Goal: Use online tool/utility: Utilize a website feature to perform a specific function

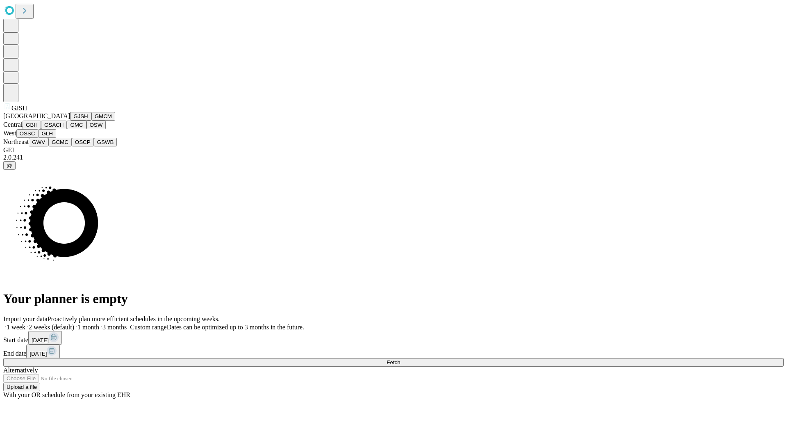
click at [70, 121] on button "GJSH" at bounding box center [80, 116] width 21 height 9
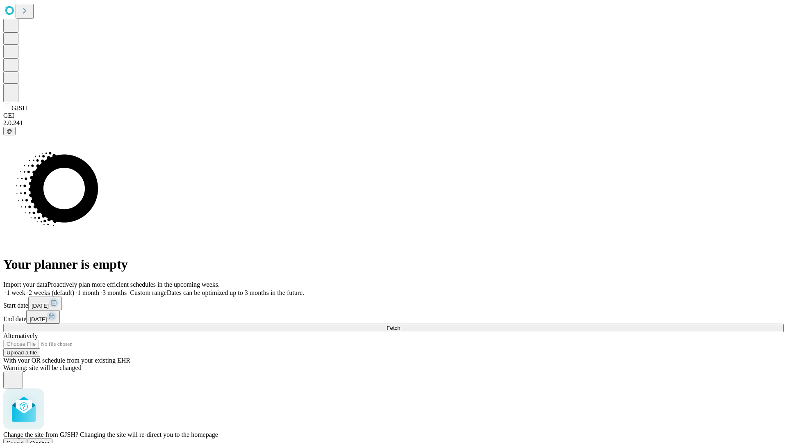
click at [50, 439] on span "Confirm" at bounding box center [39, 442] width 19 height 6
click at [25, 289] on label "1 week" at bounding box center [14, 292] width 22 height 7
click at [400, 325] on span "Fetch" at bounding box center [394, 328] width 14 height 6
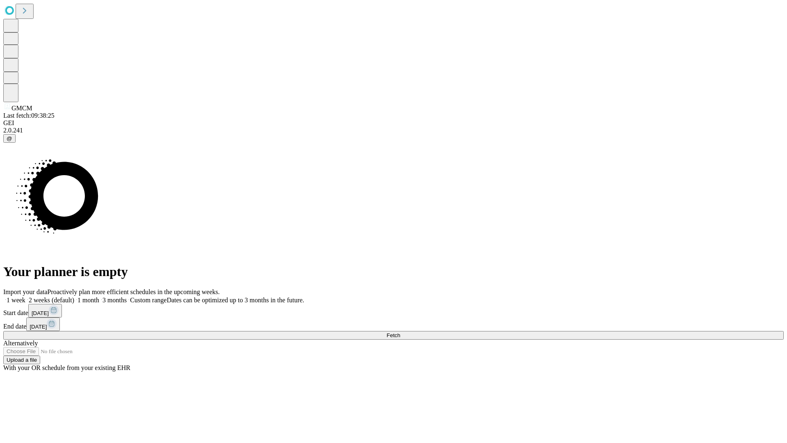
click at [25, 296] on label "1 week" at bounding box center [14, 299] width 22 height 7
click at [400, 332] on span "Fetch" at bounding box center [394, 335] width 14 height 6
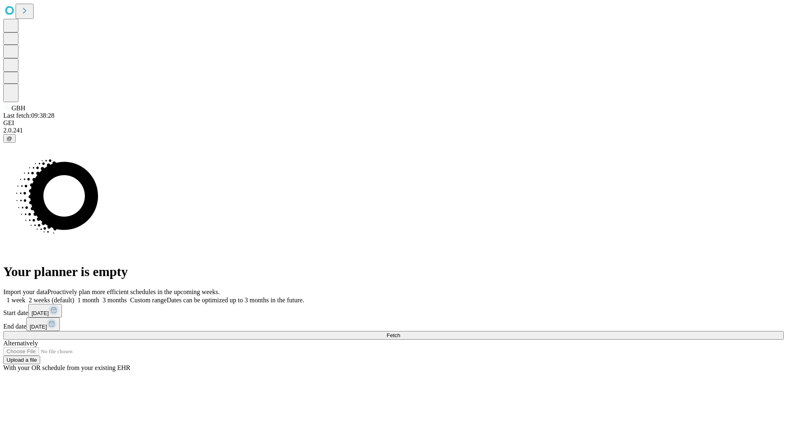
click at [400, 332] on span "Fetch" at bounding box center [394, 335] width 14 height 6
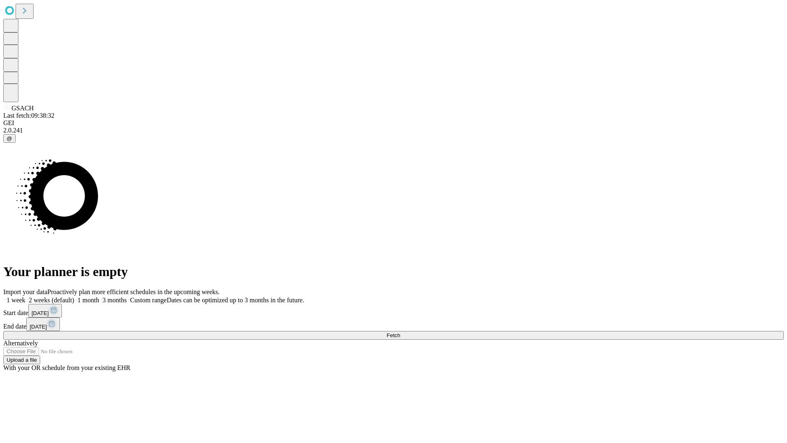
click at [25, 296] on label "1 week" at bounding box center [14, 299] width 22 height 7
click at [400, 332] on span "Fetch" at bounding box center [394, 335] width 14 height 6
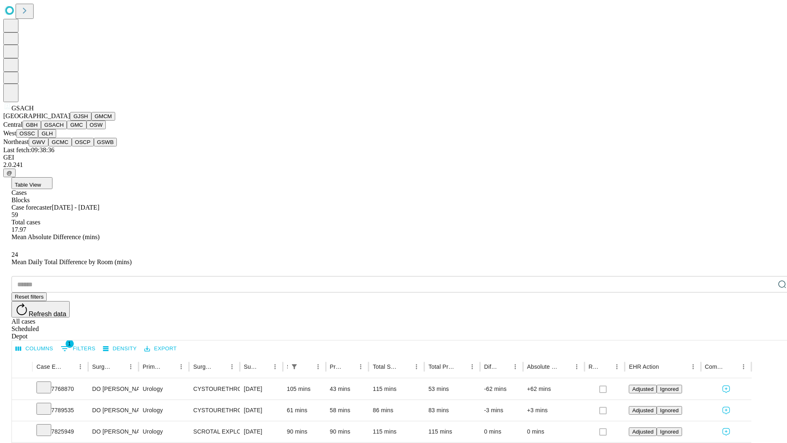
click at [67, 129] on button "GMC" at bounding box center [76, 125] width 19 height 9
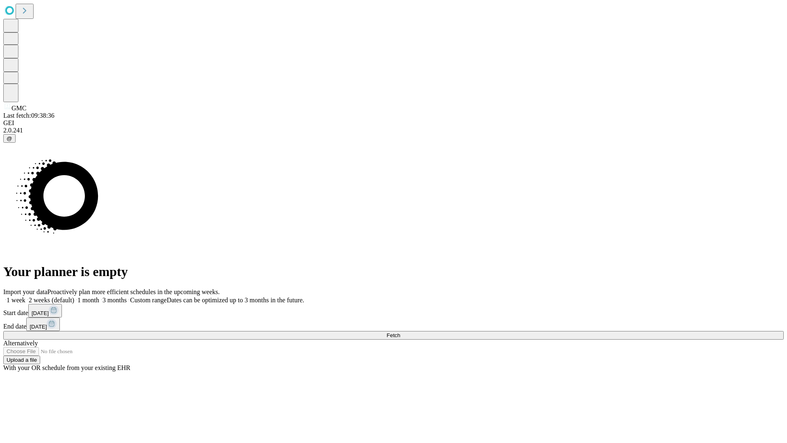
click at [400, 332] on span "Fetch" at bounding box center [394, 335] width 14 height 6
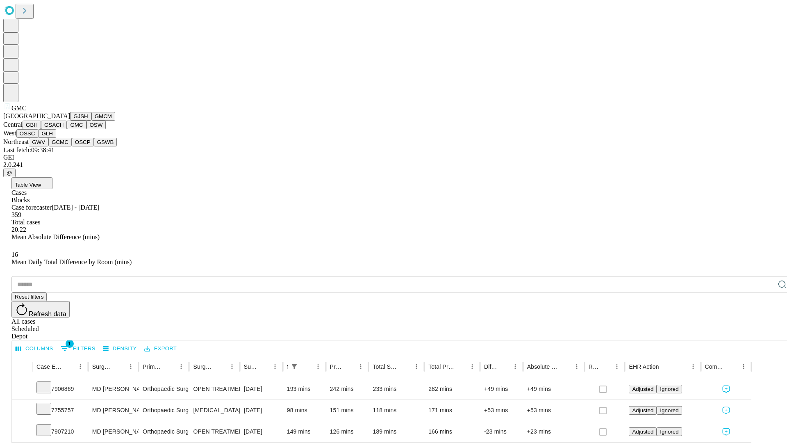
click at [86, 129] on button "OSW" at bounding box center [96, 125] width 20 height 9
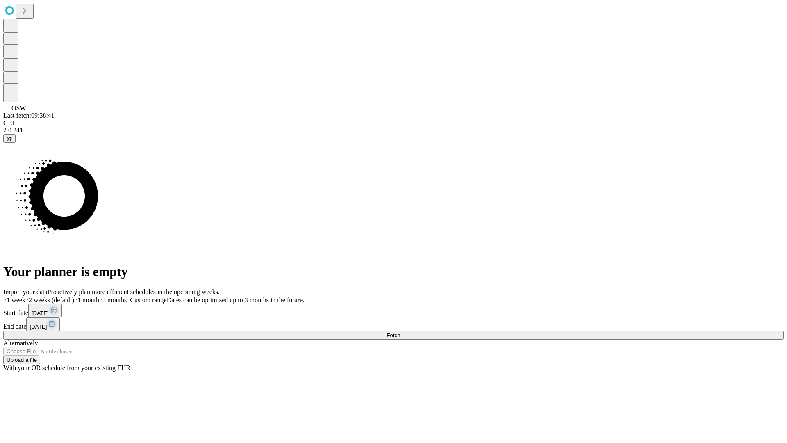
click at [25, 296] on label "1 week" at bounding box center [14, 299] width 22 height 7
click at [400, 332] on span "Fetch" at bounding box center [394, 335] width 14 height 6
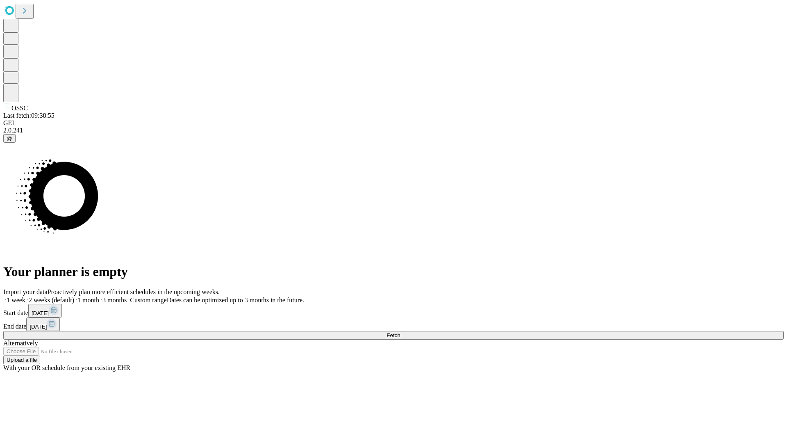
click at [25, 296] on label "1 week" at bounding box center [14, 299] width 22 height 7
click at [400, 332] on span "Fetch" at bounding box center [394, 335] width 14 height 6
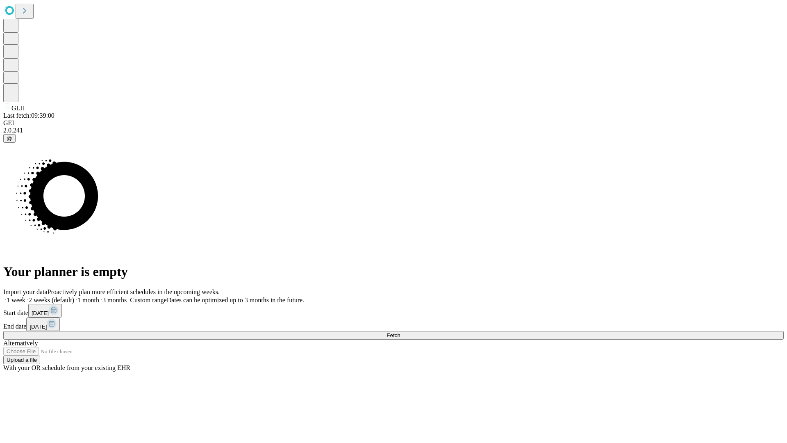
click at [400, 332] on span "Fetch" at bounding box center [394, 335] width 14 height 6
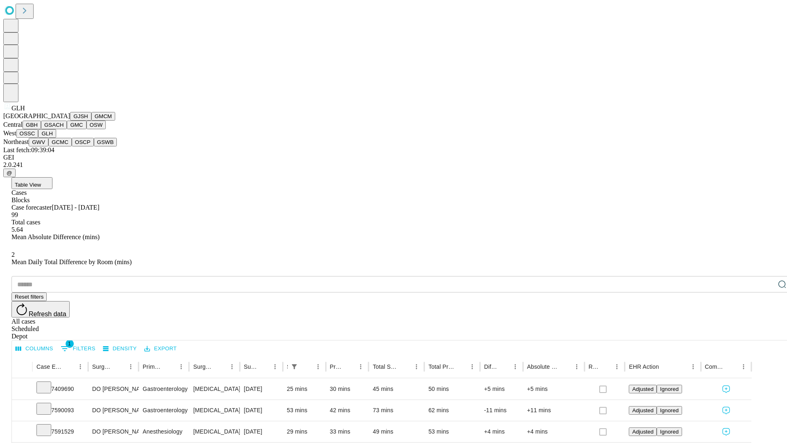
click at [48, 146] on button "GWV" at bounding box center [39, 142] width 20 height 9
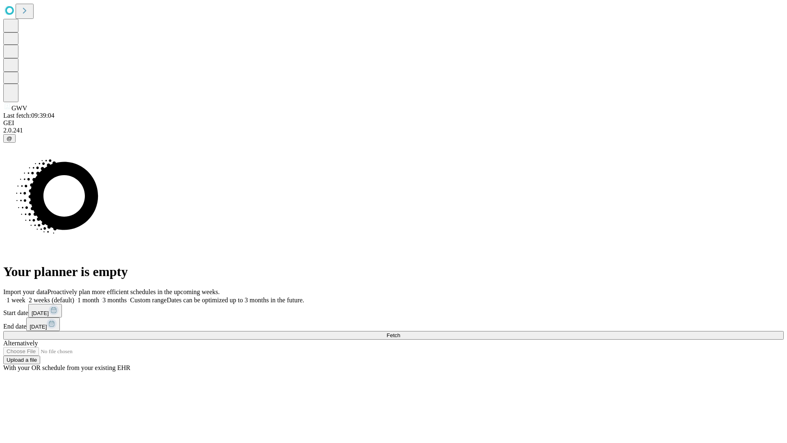
click at [25, 296] on label "1 week" at bounding box center [14, 299] width 22 height 7
click at [400, 332] on span "Fetch" at bounding box center [394, 335] width 14 height 6
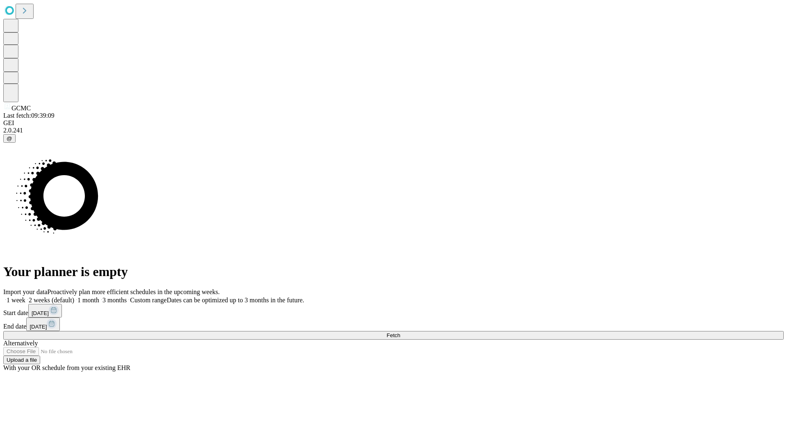
click at [25, 296] on label "1 week" at bounding box center [14, 299] width 22 height 7
click at [400, 332] on span "Fetch" at bounding box center [394, 335] width 14 height 6
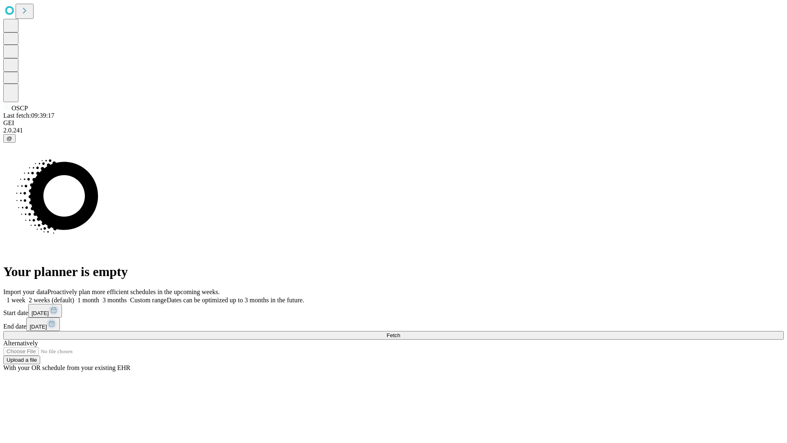
click at [25, 296] on label "1 week" at bounding box center [14, 299] width 22 height 7
click at [400, 332] on span "Fetch" at bounding box center [394, 335] width 14 height 6
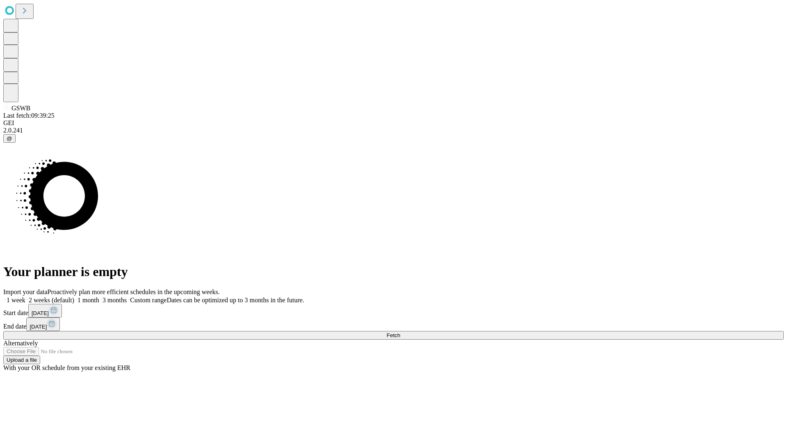
click at [25, 296] on label "1 week" at bounding box center [14, 299] width 22 height 7
click at [400, 332] on span "Fetch" at bounding box center [394, 335] width 14 height 6
